Goal: Information Seeking & Learning: Find specific page/section

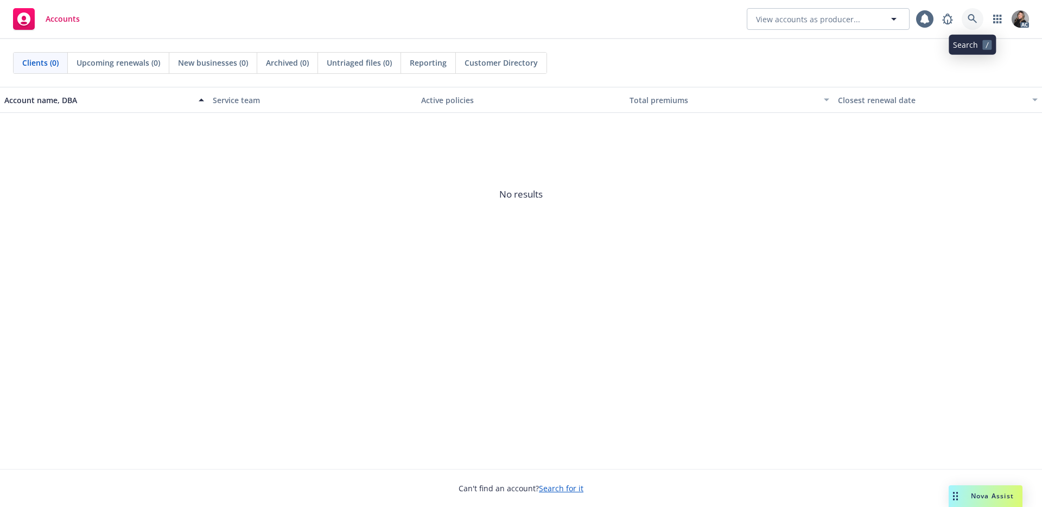
click at [971, 18] on icon at bounding box center [972, 19] width 10 height 10
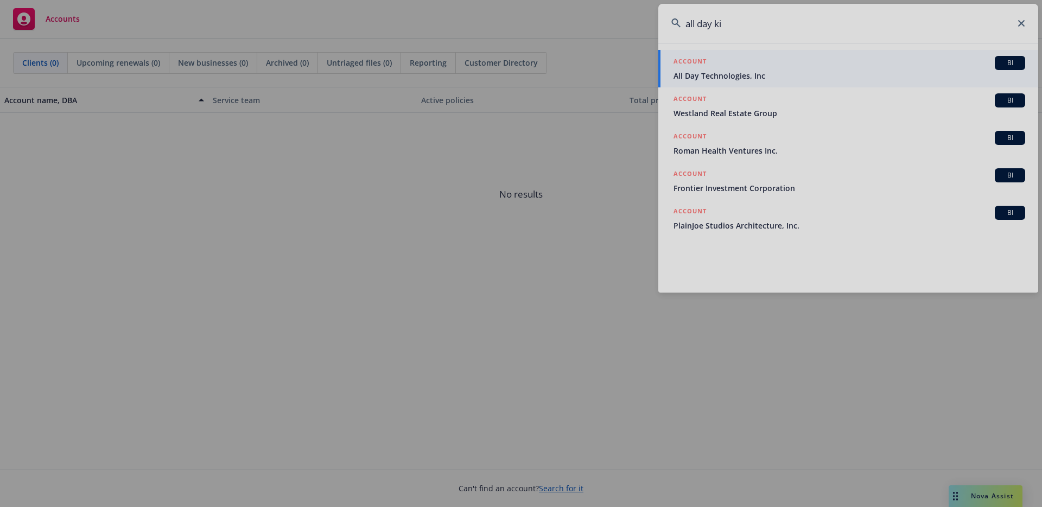
type input "all day ki"
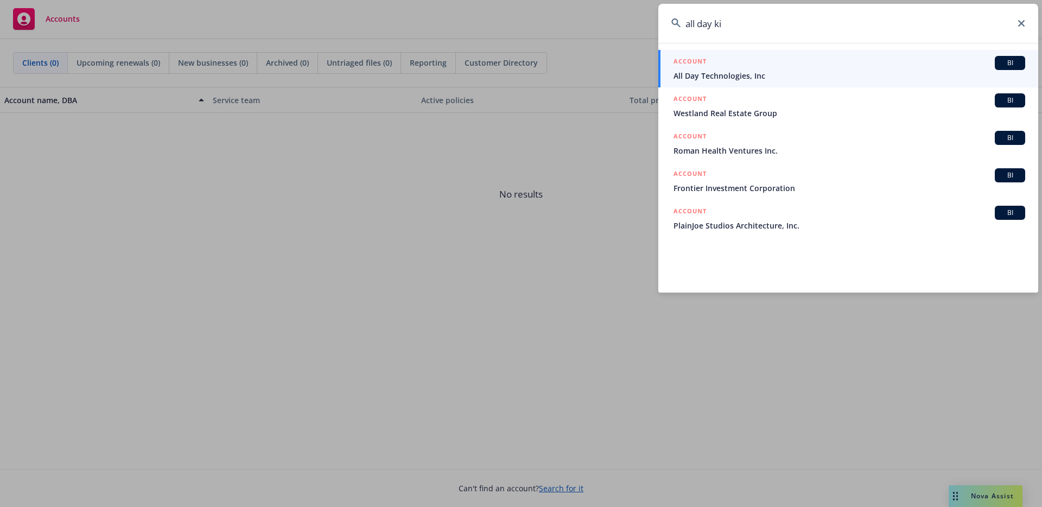
click at [738, 74] on span "All Day Technologies, Inc" at bounding box center [849, 75] width 352 height 11
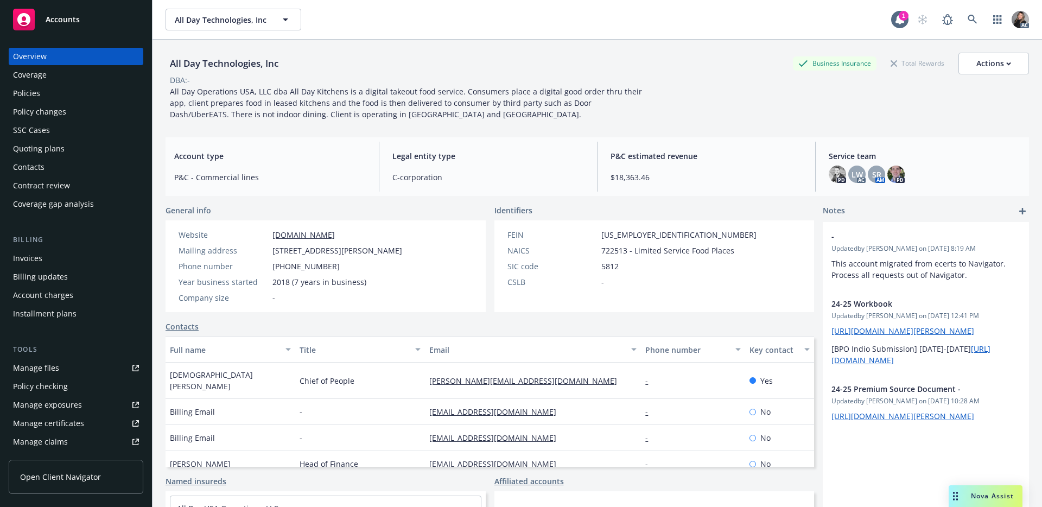
click at [38, 93] on div "Policies" at bounding box center [26, 93] width 27 height 17
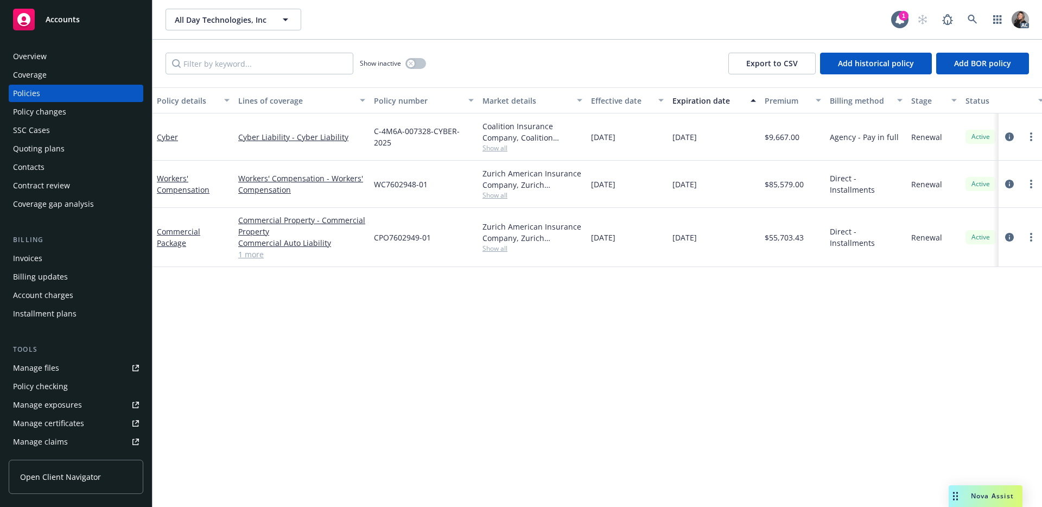
click at [51, 57] on div "Overview" at bounding box center [76, 56] width 126 height 17
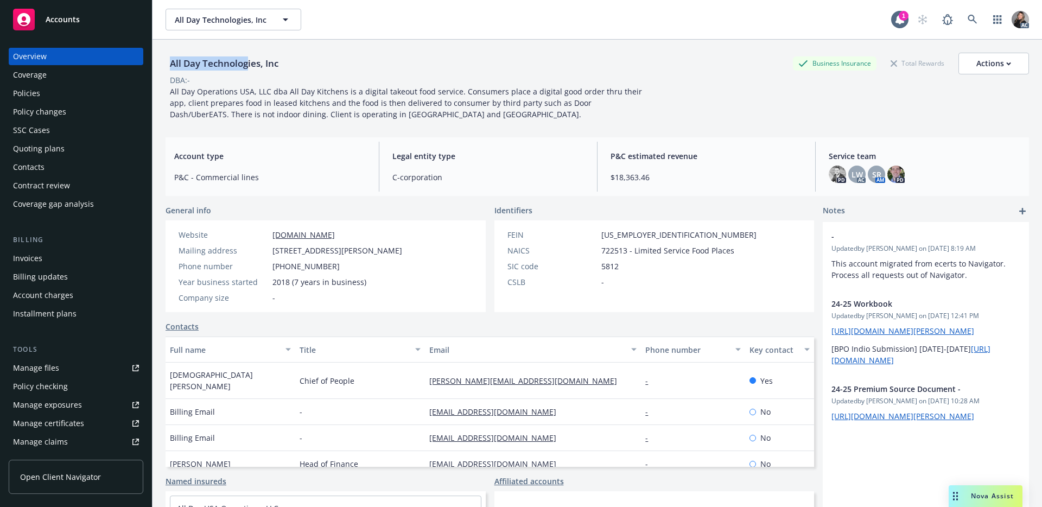
drag, startPoint x: 185, startPoint y: 63, endPoint x: 249, endPoint y: 62, distance: 64.0
click at [249, 62] on div "All Day Technologies, Inc" at bounding box center [223, 63] width 117 height 14
copy div "All Day Technolog"
click at [62, 89] on div "Policies" at bounding box center [76, 93] width 126 height 17
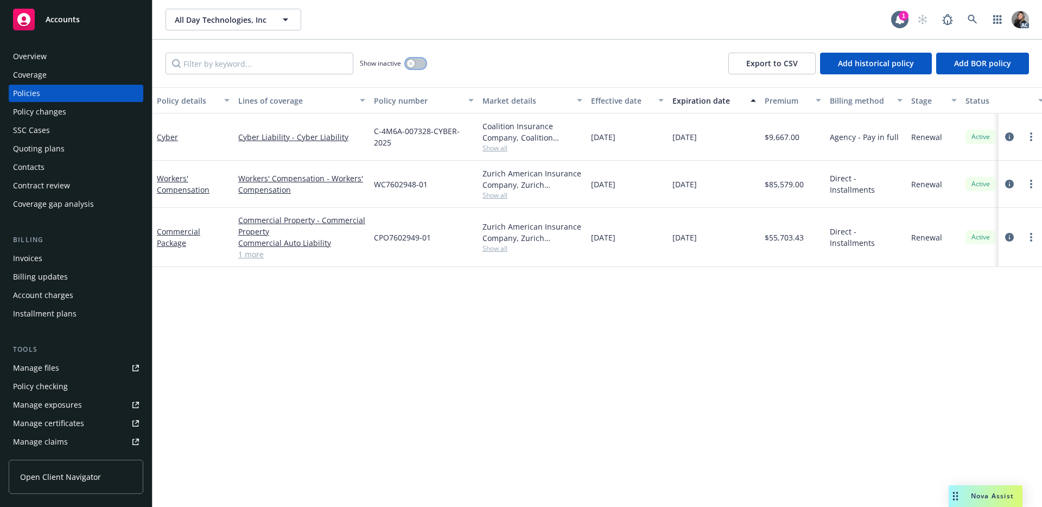
click at [405, 64] on button "button" at bounding box center [415, 63] width 21 height 11
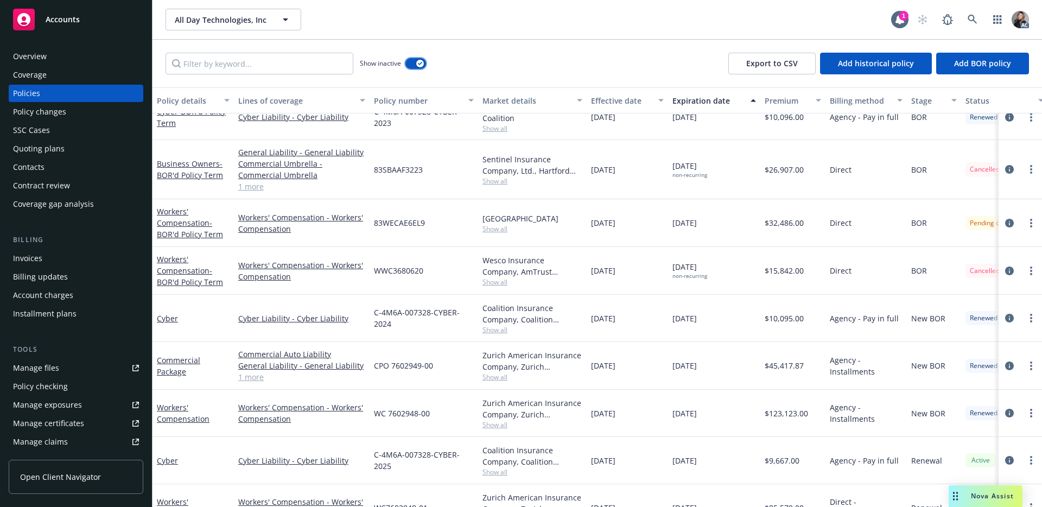
scroll to position [60, 0]
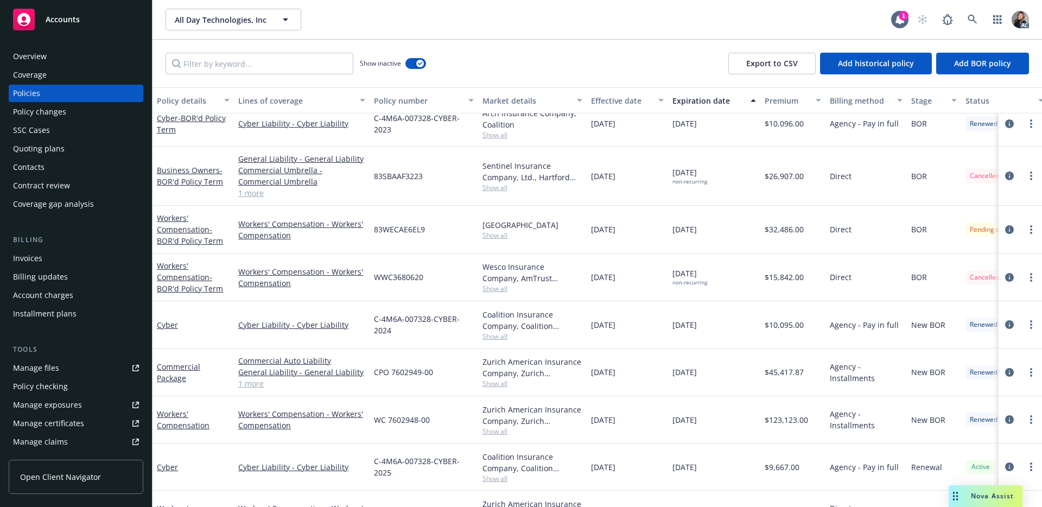
click at [414, 233] on span "83WECAE6EL9" at bounding box center [399, 229] width 51 height 11
drag, startPoint x: 437, startPoint y: 231, endPoint x: 376, endPoint y: 229, distance: 60.8
click at [376, 229] on div "83WECAE6EL9" at bounding box center [423, 230] width 109 height 48
copy span "83WECAE6EL9"
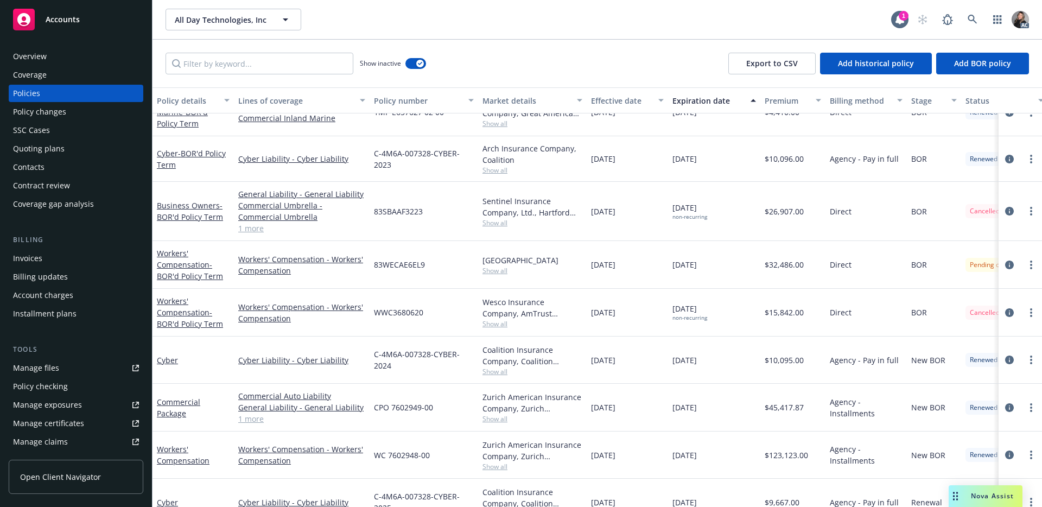
scroll to position [27, 0]
click at [488, 71] on div "Show inactive Export to CSV Add historical policy Add BOR policy" at bounding box center [596, 64] width 889 height 48
